Goal: Task Accomplishment & Management: Use online tool/utility

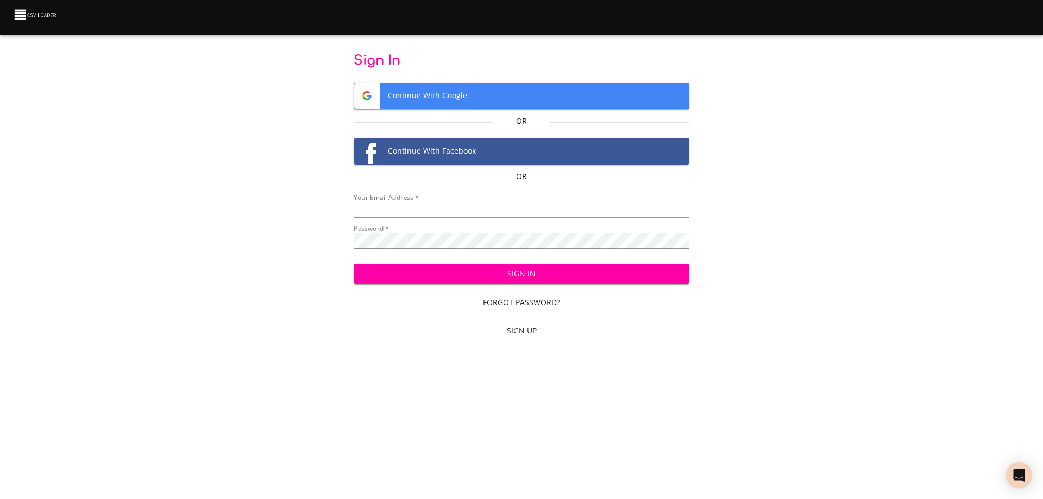
type input "[EMAIL_ADDRESS][DOMAIN_NAME]"
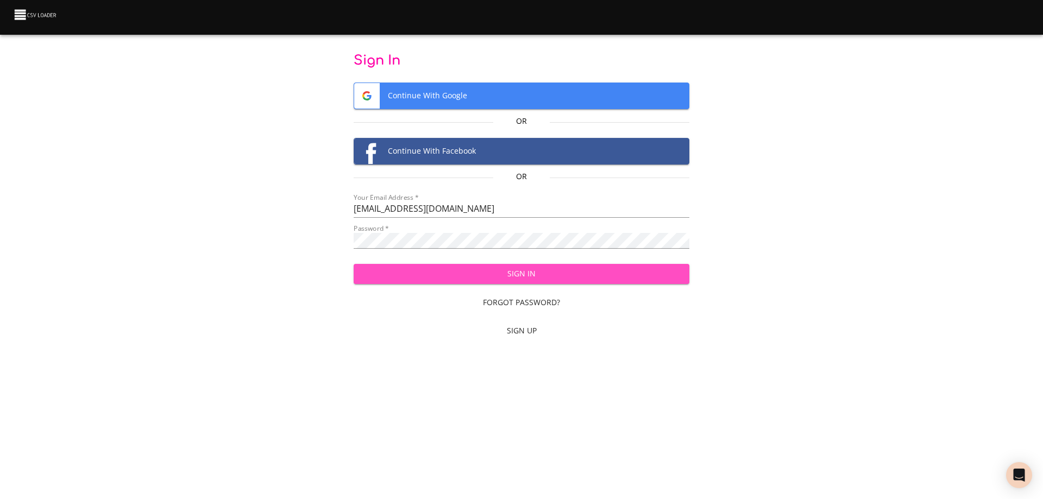
click at [540, 273] on span "Sign In" at bounding box center [521, 274] width 319 height 14
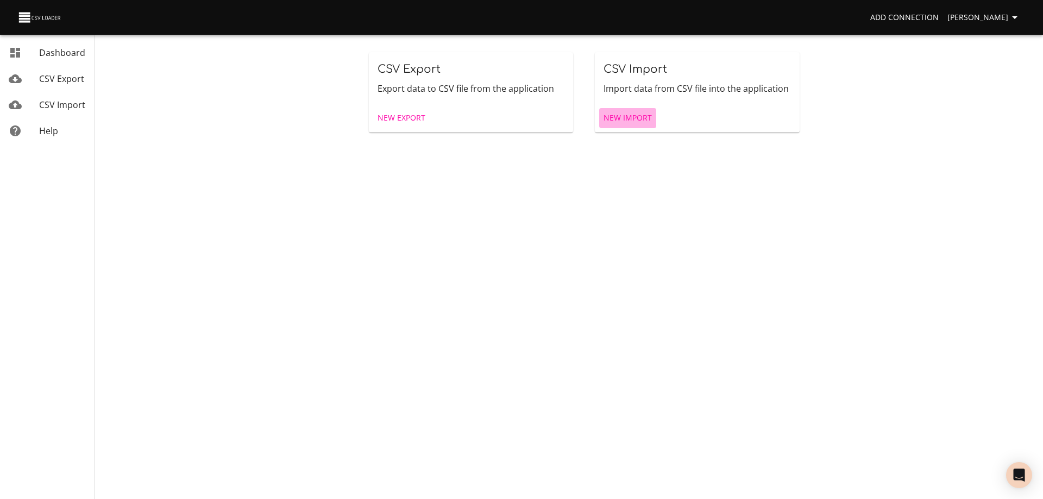
click at [648, 115] on span "New Import" at bounding box center [628, 118] width 48 height 14
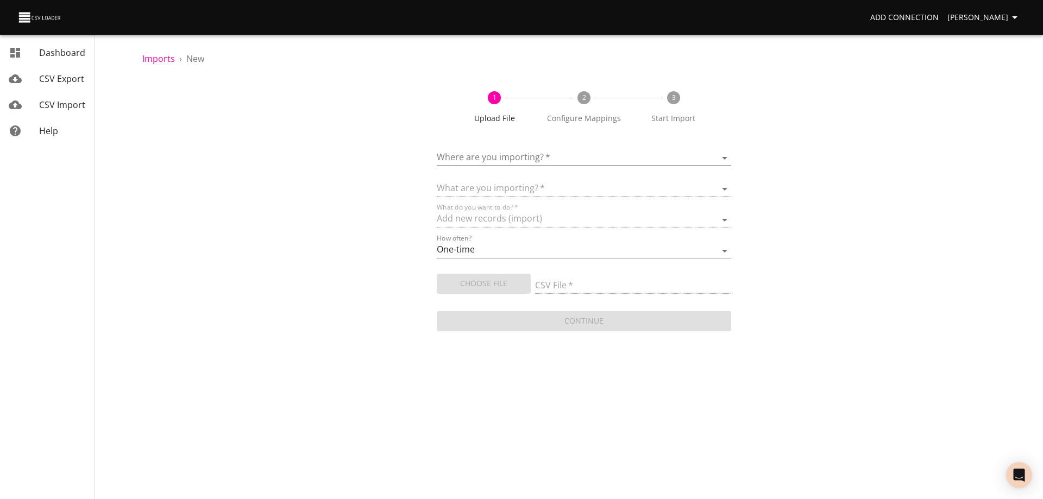
click at [536, 151] on body "Add Connection [PERSON_NAME] Dashboard CSV Export CSV Import Help Imports › New…" at bounding box center [521, 249] width 1043 height 499
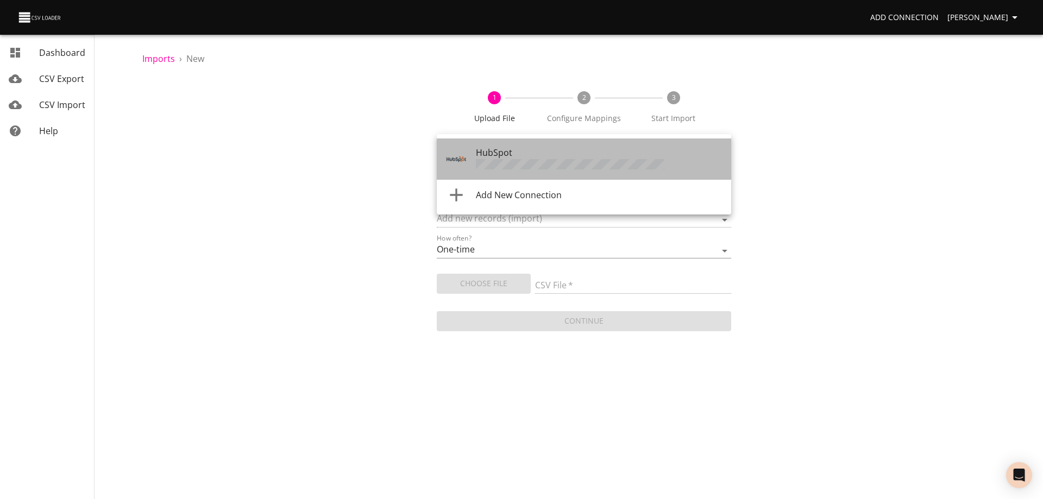
click at [532, 158] on div "HubSpot" at bounding box center [599, 159] width 247 height 26
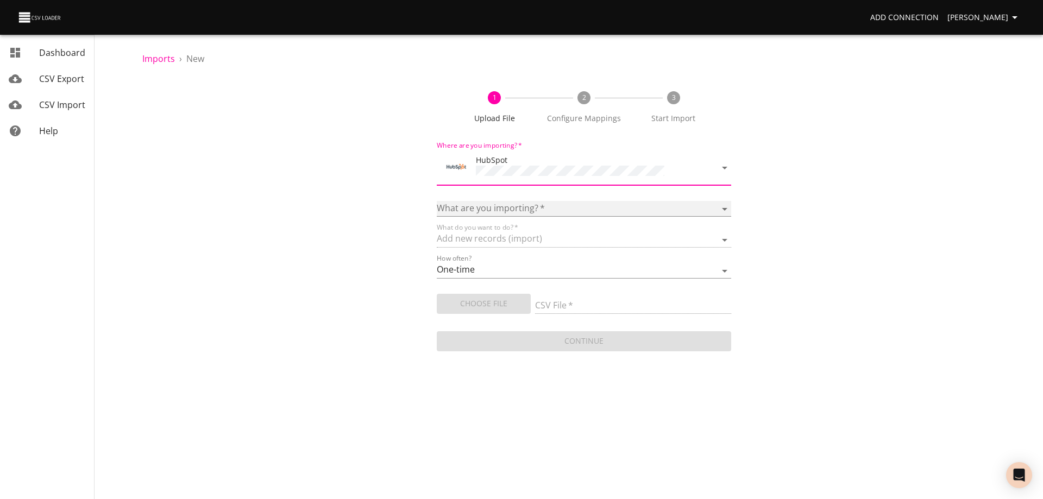
click at [527, 206] on select "Calls Companies Contacts Deals Emails Line items Meetings Notes Products Tasks …" at bounding box center [584, 209] width 295 height 16
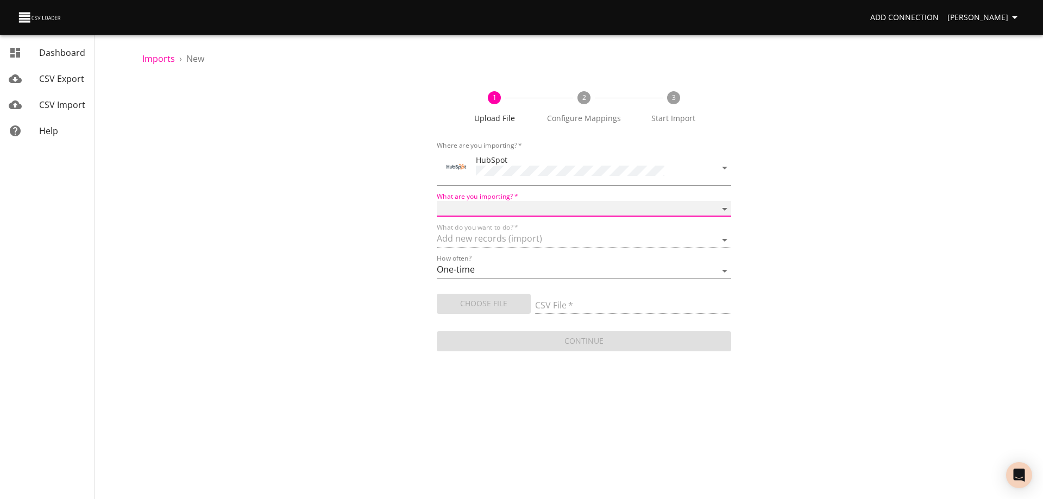
select select "deals"
click at [437, 201] on select "Calls Companies Contacts Deals Emails Line items Meetings Notes Products Tasks …" at bounding box center [584, 209] width 295 height 16
click at [478, 303] on span "Choose File" at bounding box center [484, 304] width 77 height 14
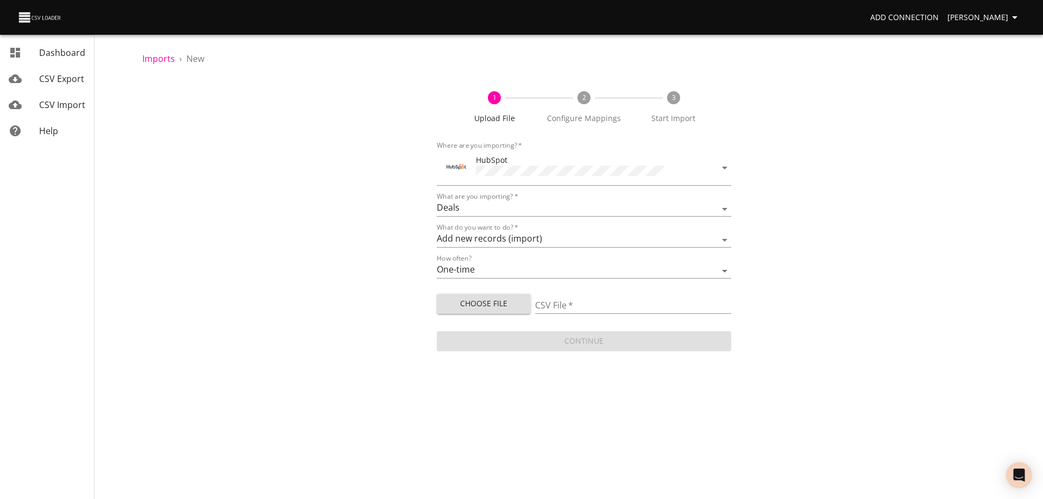
type input "Doctor Daily Sales 10012025.csv"
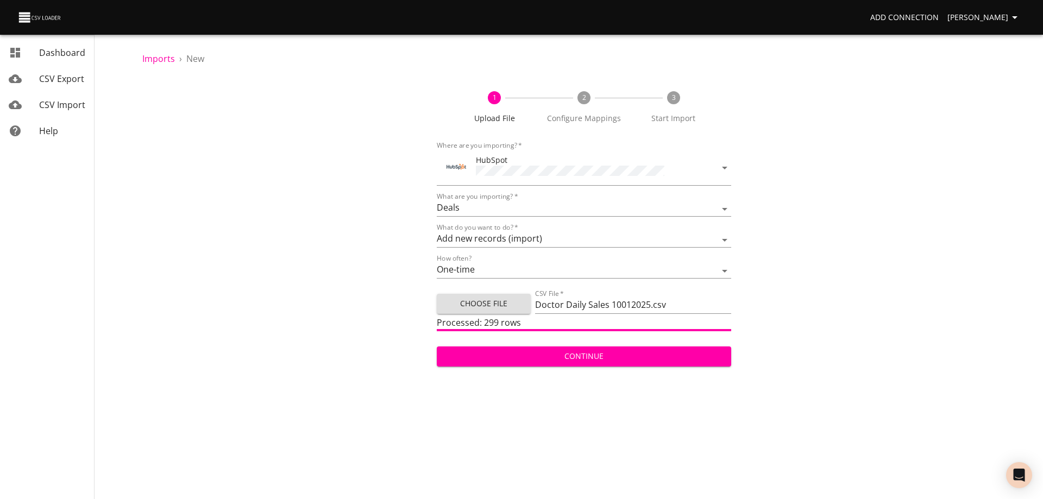
click at [594, 352] on span "Continue" at bounding box center [584, 357] width 277 height 14
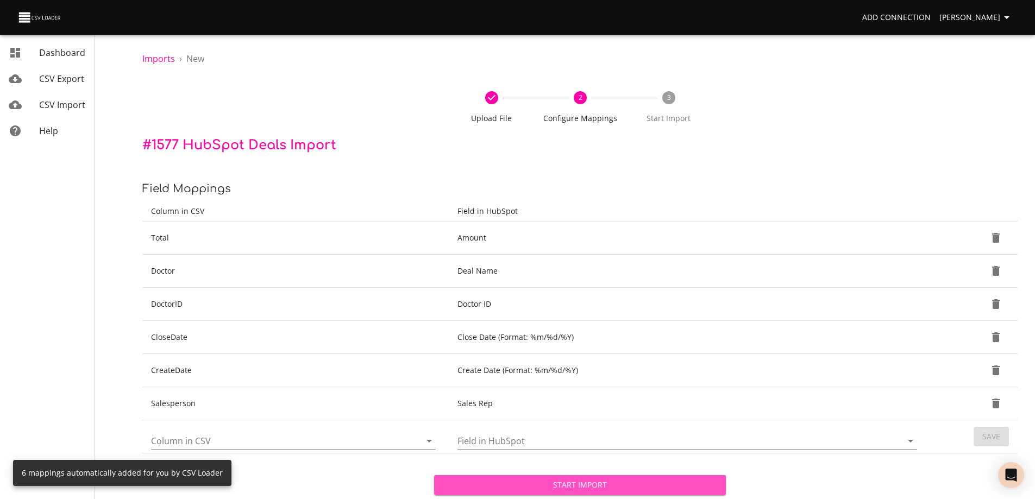
click at [603, 482] on span "Start Import" at bounding box center [580, 486] width 274 height 14
